Goal: Register for event/course

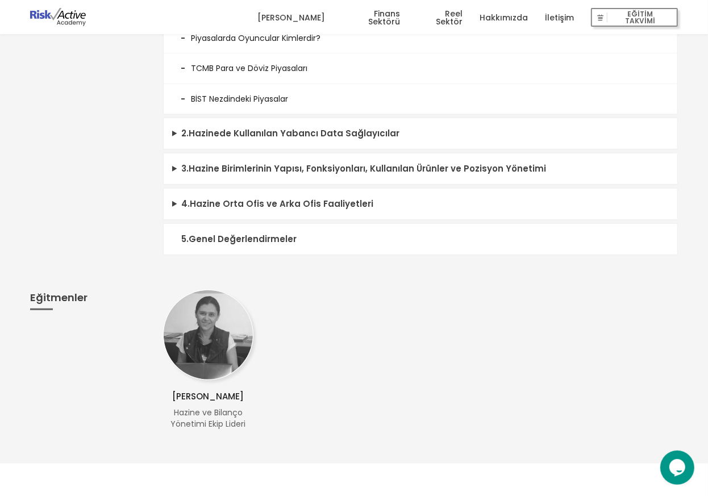
scroll to position [497, 0]
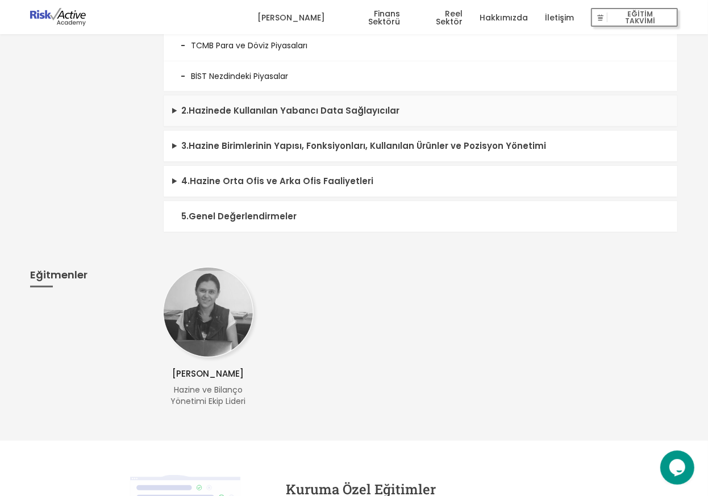
click at [183, 111] on summary "2 . Hazinede Kullanılan Yabancı Data Sağlayıcılar" at bounding box center [421, 110] width 514 height 31
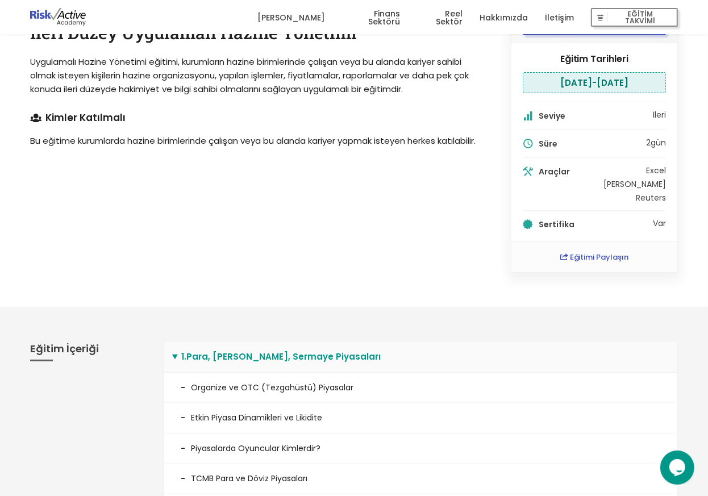
scroll to position [0, 0]
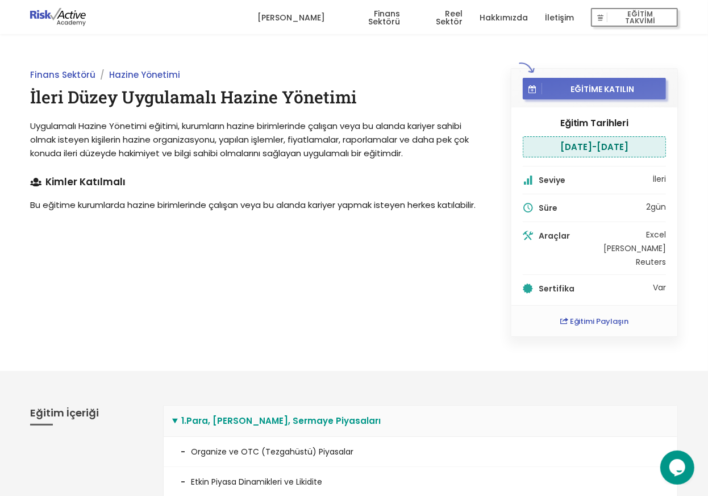
click at [591, 84] on span "EĞİTİME KATILIN" at bounding box center [602, 89] width 121 height 10
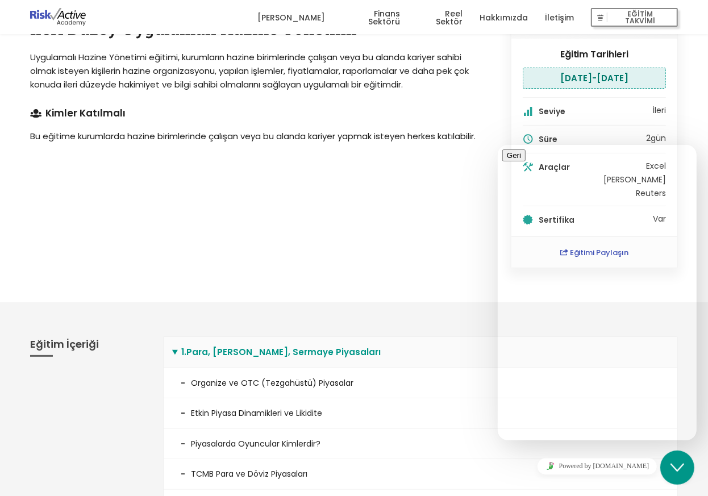
scroll to position [142, 0]
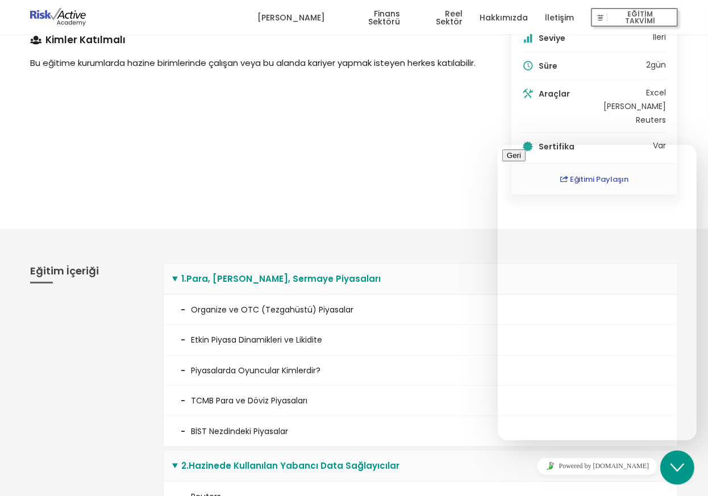
click at [304, 228] on div "Finans Sektörü Hazine Yönetimi İleri Düzey Uygulamalı Hazine Yönetimi Uygulamal…" at bounding box center [354, 60] width 708 height 337
click at [299, 193] on div "Finans Sektörü Hazine Yönetimi İleri Düzey Uygulamalı Hazine Yönetimi Uygulamal…" at bounding box center [258, 60] width 481 height 269
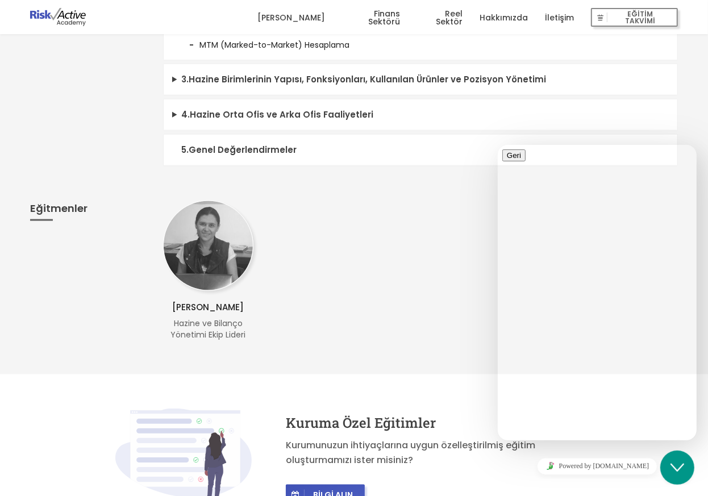
scroll to position [853, 0]
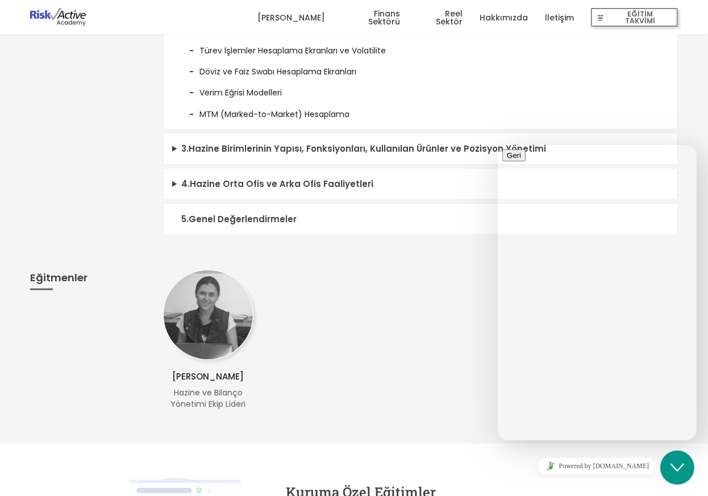
click at [183, 223] on summary "5 . Genel Değerlendirmeler" at bounding box center [421, 219] width 514 height 31
click at [171, 188] on summary "4 . Hazine Orta Ofis ve Arka Ofis Faaliyetleri" at bounding box center [421, 184] width 514 height 31
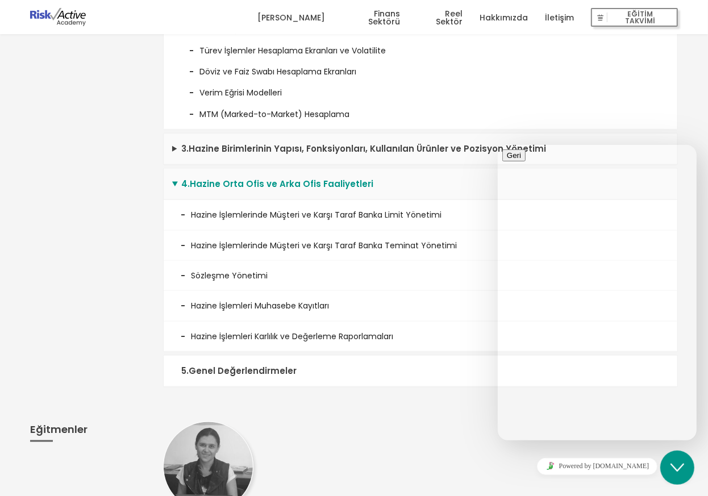
click at [174, 147] on summary "3 . Hazine Birimlerinin Yapısı, Fonksiyonları, Kullanılan Ürünler ve Pozisyon Y…" at bounding box center [421, 149] width 514 height 31
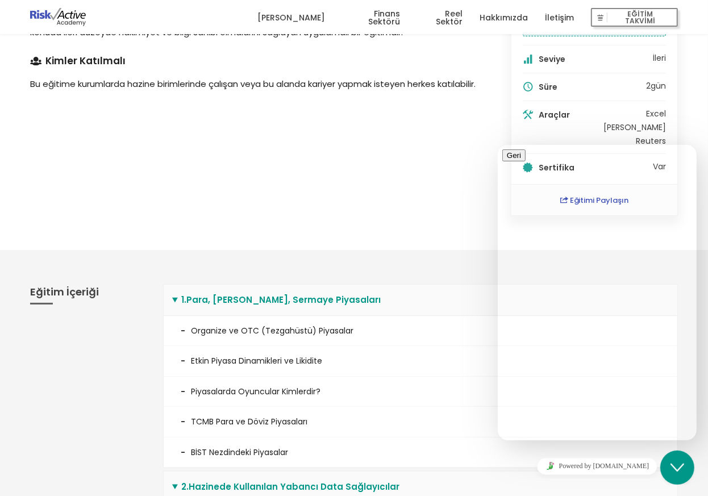
scroll to position [0, 0]
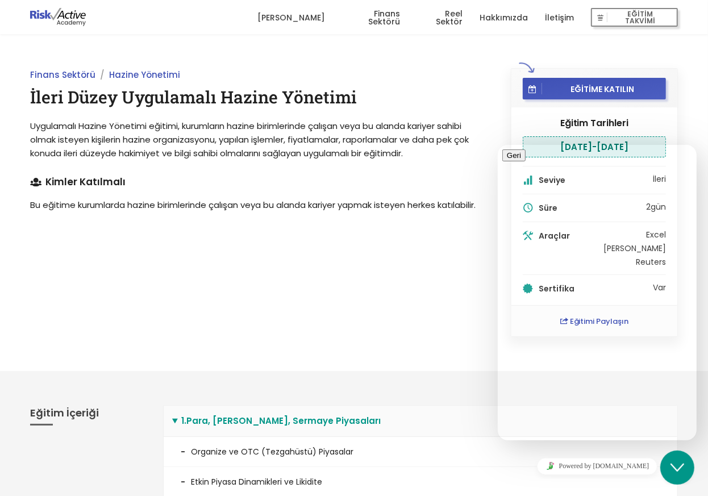
click at [209, 151] on span "Uygulamalı Hazine Yönetimi eğitimi, kurumların hazine birimlerinde çalışan veya…" at bounding box center [249, 139] width 439 height 39
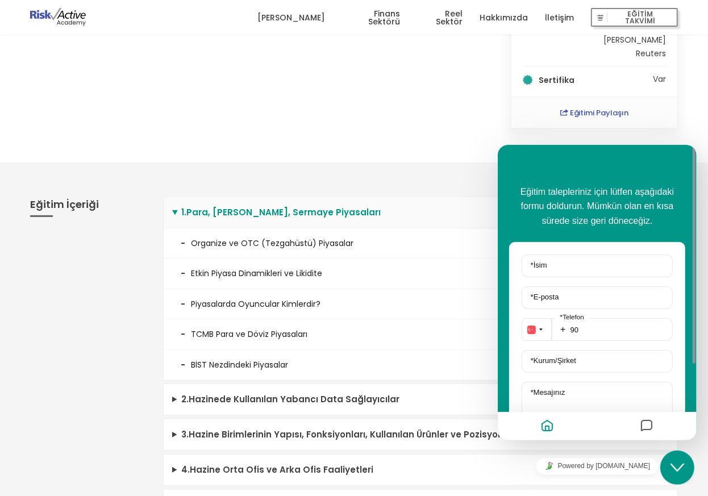
scroll to position [71, 0]
